Goal: Task Accomplishment & Management: Complete application form

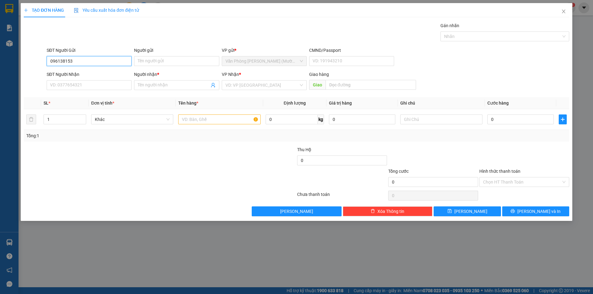
type input "0961381530"
click at [74, 73] on div "0961381530 - QUYÊN" at bounding box center [88, 73] width 77 height 7
type input "QUYÊN"
type input "0961381530"
click at [74, 85] on input "SĐT Người Nhận" at bounding box center [89, 85] width 85 height 10
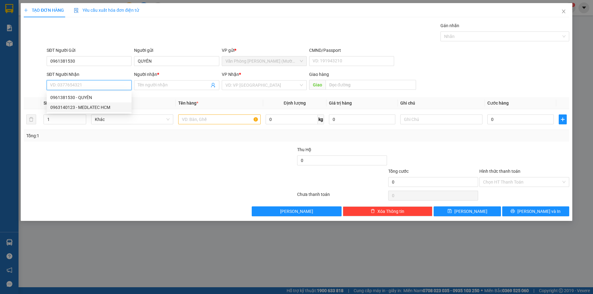
click at [83, 108] on div "0963140123 - MEDLATEC HCM" at bounding box center [88, 107] width 77 height 7
type input "0963140123"
type input "MEDLATEC HCM"
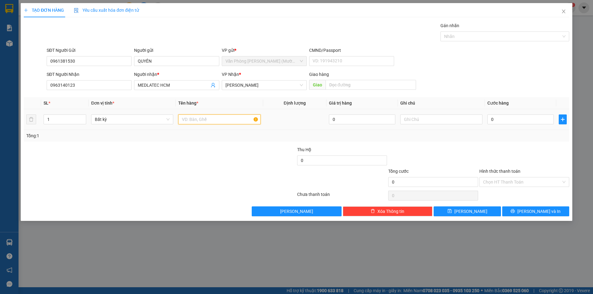
click at [200, 117] on input "text" at bounding box center [219, 120] width 82 height 10
type input "1 TX"
click at [502, 121] on input "0" at bounding box center [520, 120] width 66 height 10
type input "3"
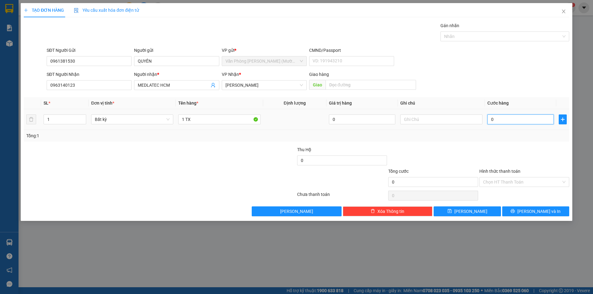
type input "3"
type input "30"
type input "30.000"
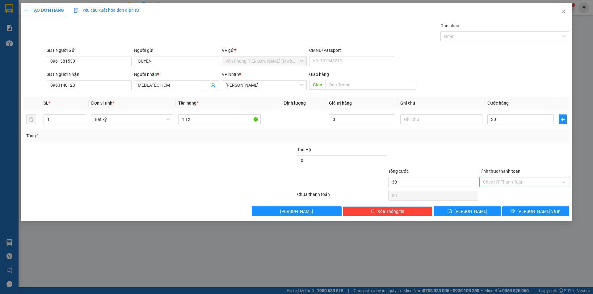
type input "30.000"
click at [514, 183] on input "Hình thức thanh toán" at bounding box center [522, 181] width 78 height 9
click at [507, 194] on div "Tại văn phòng" at bounding box center [524, 194] width 82 height 7
type input "0"
click at [522, 211] on button "[PERSON_NAME] và In" at bounding box center [535, 211] width 67 height 10
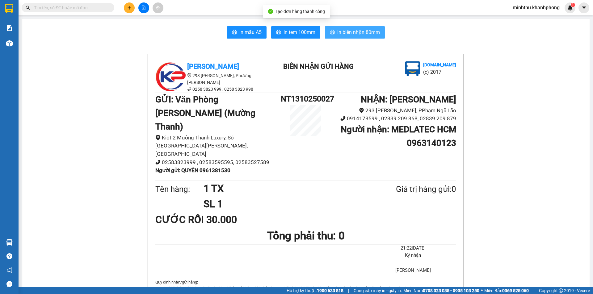
click at [346, 35] on span "In biên nhận 80mm" at bounding box center [358, 32] width 43 height 8
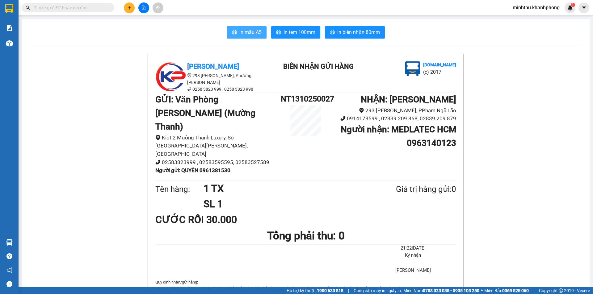
click at [241, 32] on span "In mẫu A5" at bounding box center [250, 32] width 22 height 8
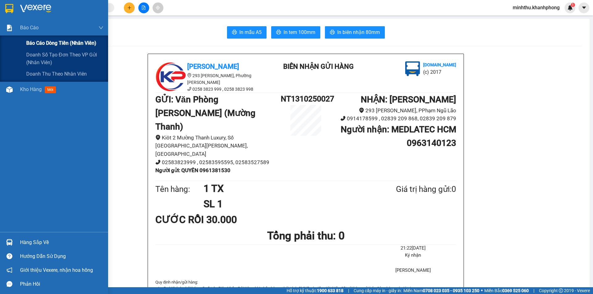
click at [35, 39] on div "Báo cáo dòng tiền (nhân viên)" at bounding box center [64, 42] width 77 height 15
